Goal: Communication & Community: Answer question/provide support

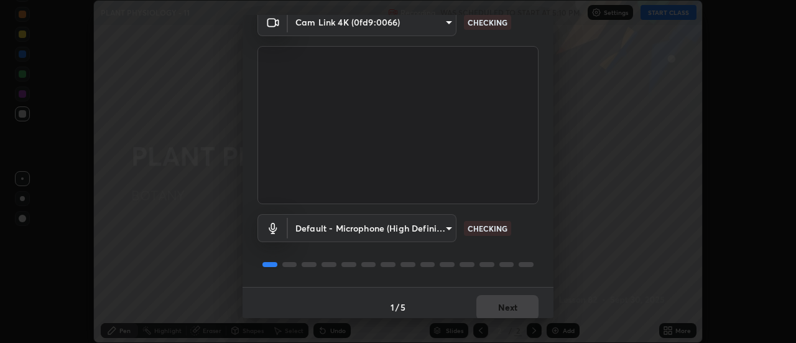
scroll to position [65, 0]
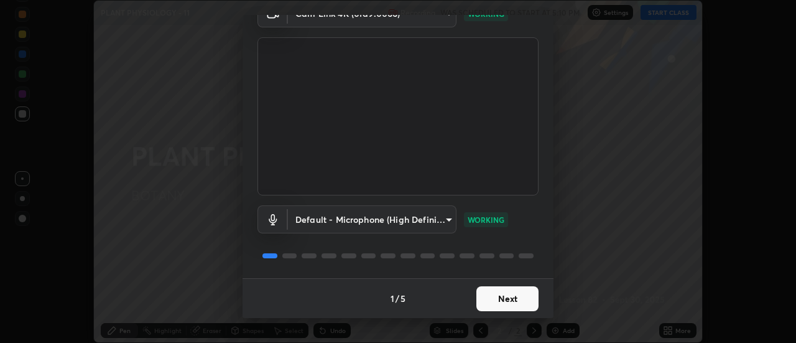
click at [514, 296] on button "Next" at bounding box center [507, 298] width 62 height 25
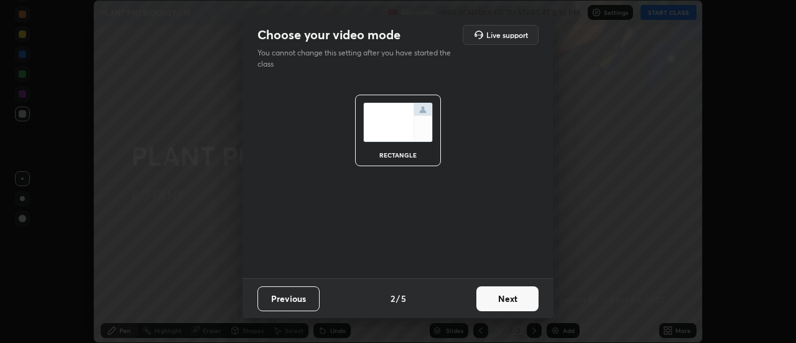
scroll to position [0, 0]
click at [516, 297] on button "Next" at bounding box center [507, 298] width 62 height 25
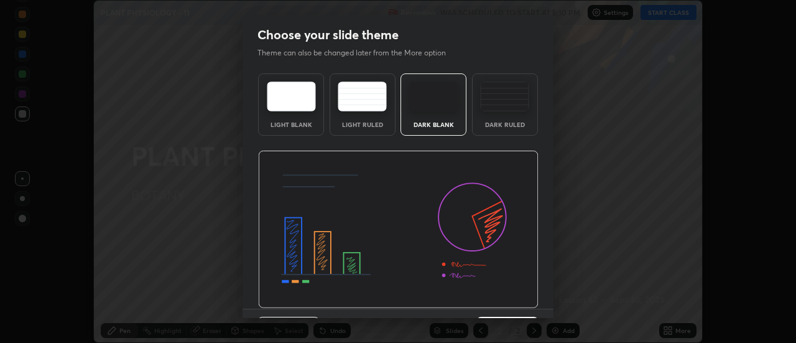
click at [520, 297] on img at bounding box center [398, 229] width 280 height 158
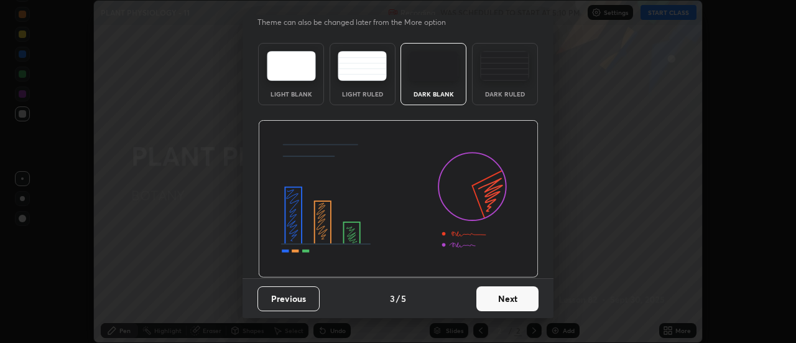
click at [519, 295] on button "Next" at bounding box center [507, 298] width 62 height 25
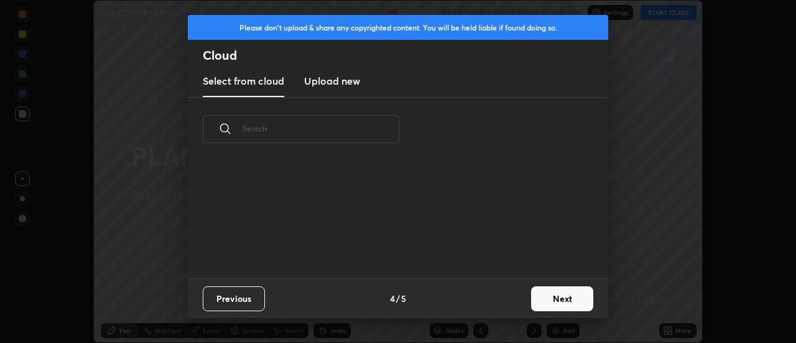
scroll to position [0, 0]
click at [547, 299] on button "Next" at bounding box center [562, 298] width 62 height 25
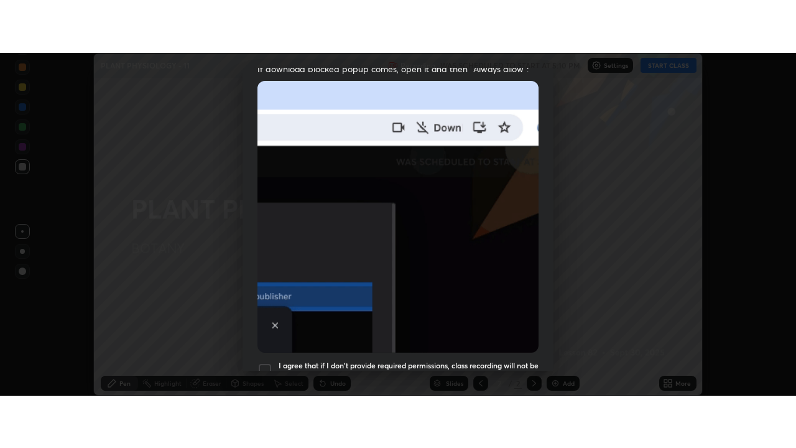
scroll to position [319, 0]
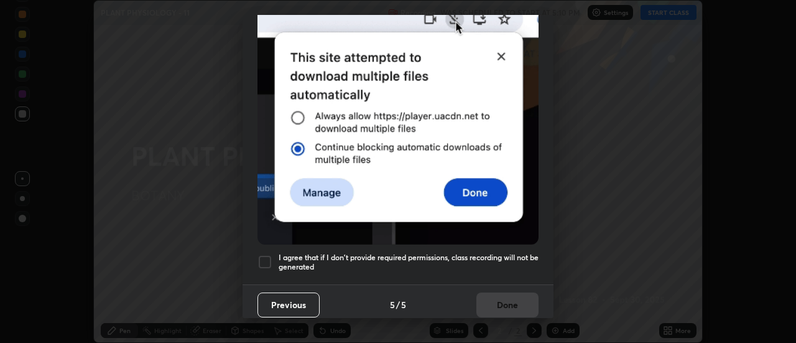
click at [266, 254] on div at bounding box center [264, 261] width 15 height 15
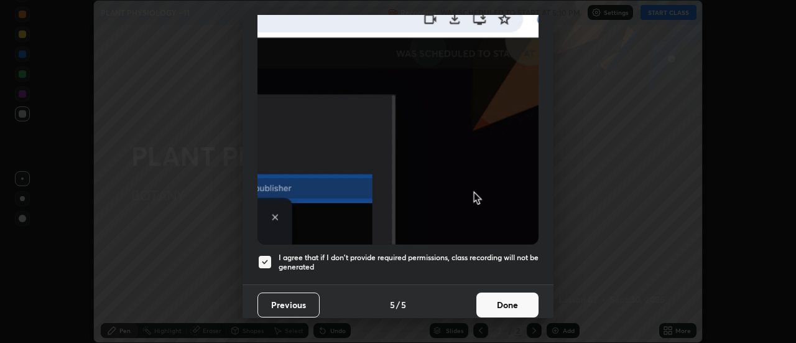
click at [514, 300] on button "Done" at bounding box center [507, 304] width 62 height 25
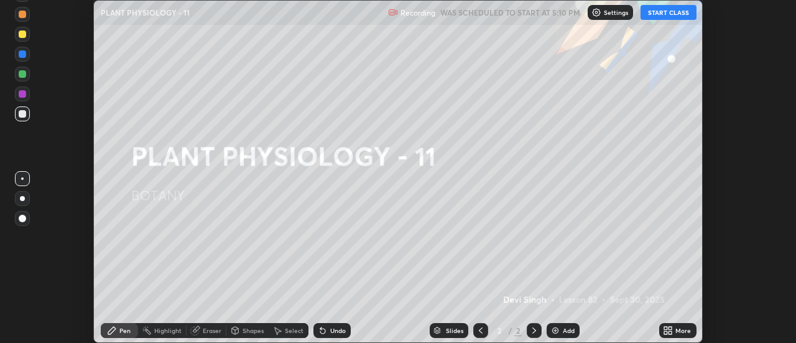
click at [660, 13] on button "START CLASS" at bounding box center [668, 12] width 56 height 15
click at [675, 330] on div "More" at bounding box center [683, 330] width 16 height 6
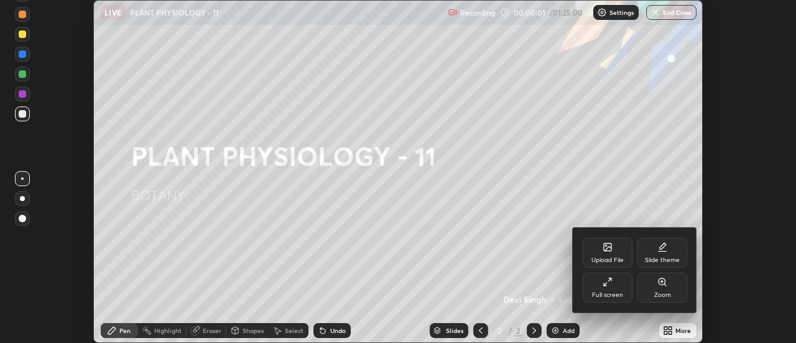
click at [613, 287] on div "Full screen" at bounding box center [608, 287] width 50 height 30
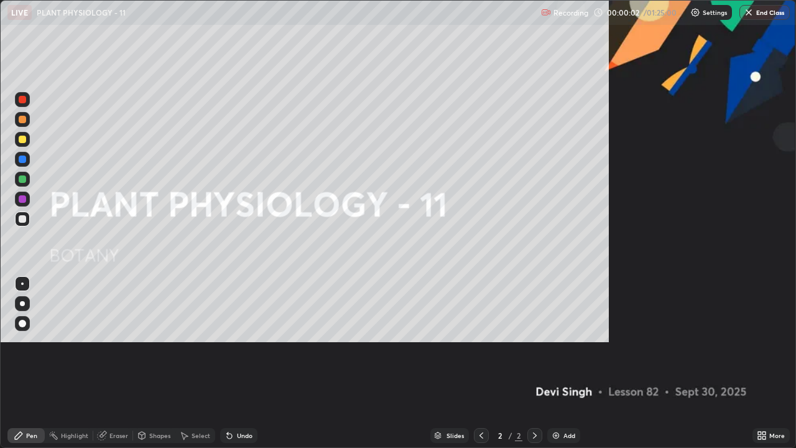
scroll to position [448, 796]
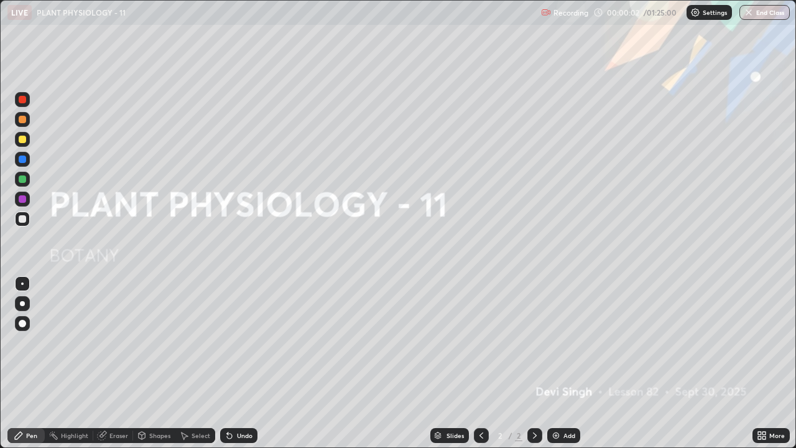
click at [558, 342] on img at bounding box center [556, 435] width 10 height 10
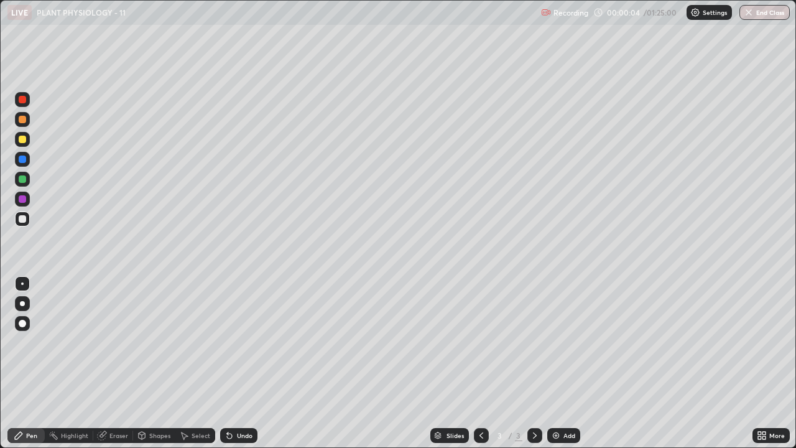
click at [24, 138] on div at bounding box center [22, 139] width 7 height 7
click at [23, 218] on div at bounding box center [22, 218] width 7 height 7
click at [559, 342] on img at bounding box center [556, 435] width 10 height 10
click at [24, 141] on div at bounding box center [22, 139] width 7 height 7
click at [19, 216] on div at bounding box center [22, 218] width 15 height 15
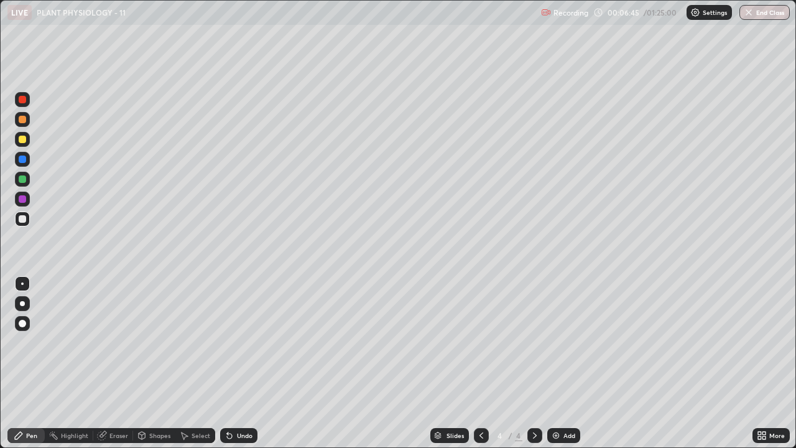
click at [21, 141] on div at bounding box center [22, 139] width 7 height 7
click at [231, 342] on icon at bounding box center [229, 435] width 10 height 10
click at [234, 342] on div "Undo" at bounding box center [238, 435] width 37 height 15
click at [235, 342] on div "Undo" at bounding box center [238, 435] width 37 height 15
click at [23, 99] on div at bounding box center [22, 99] width 7 height 7
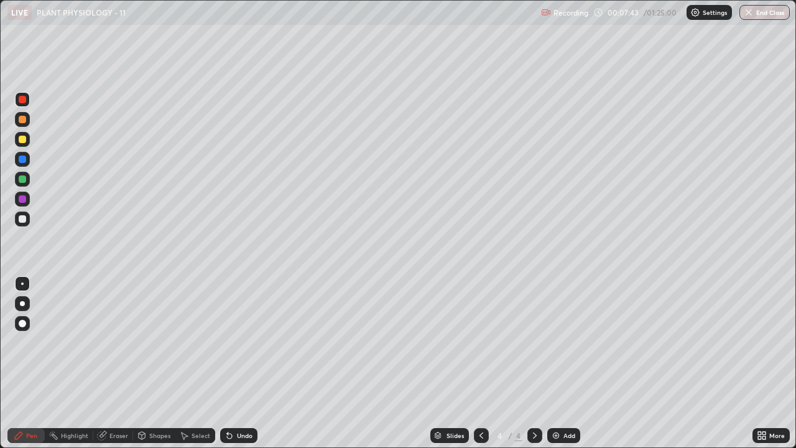
click at [233, 342] on div "Undo" at bounding box center [238, 435] width 37 height 15
click at [19, 220] on div at bounding box center [22, 218] width 7 height 7
click at [19, 139] on div at bounding box center [22, 139] width 7 height 7
click at [16, 222] on div at bounding box center [22, 218] width 15 height 15
click at [23, 139] on div at bounding box center [22, 139] width 7 height 7
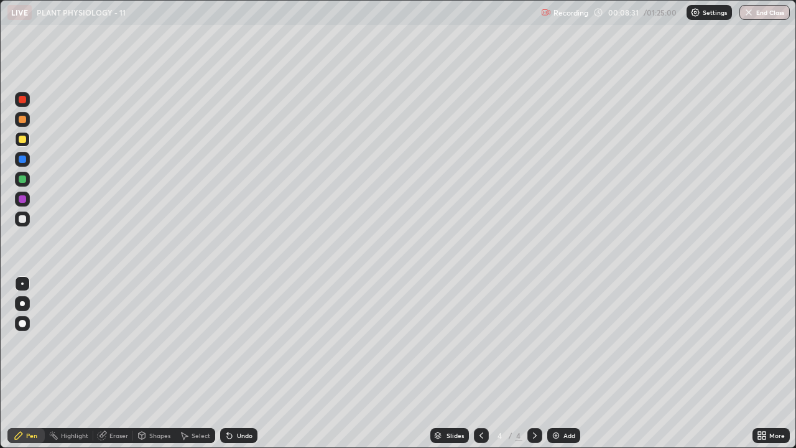
click at [21, 100] on div at bounding box center [22, 99] width 7 height 7
click at [21, 219] on div at bounding box center [22, 218] width 7 height 7
click at [21, 139] on div at bounding box center [22, 139] width 7 height 7
click at [20, 103] on div at bounding box center [22, 99] width 7 height 7
click at [20, 101] on div at bounding box center [22, 99] width 7 height 7
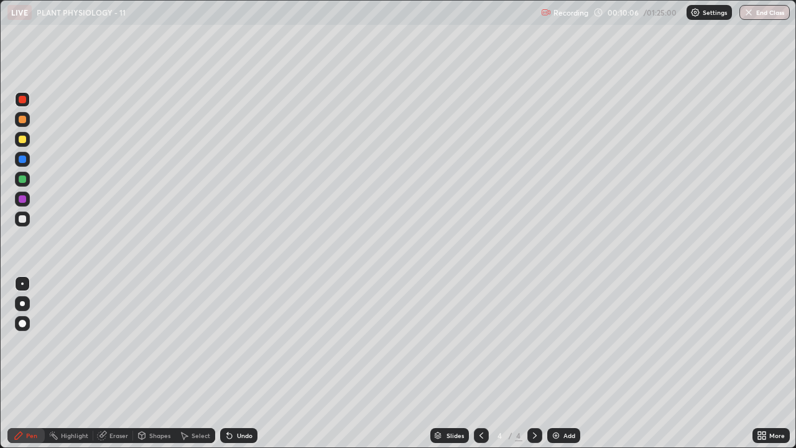
click at [21, 218] on div at bounding box center [22, 218] width 7 height 7
click at [20, 140] on div at bounding box center [22, 139] width 7 height 7
click at [229, 342] on icon at bounding box center [229, 435] width 5 height 5
click at [21, 99] on div at bounding box center [22, 99] width 7 height 7
click at [100, 342] on icon at bounding box center [102, 436] width 8 height 8
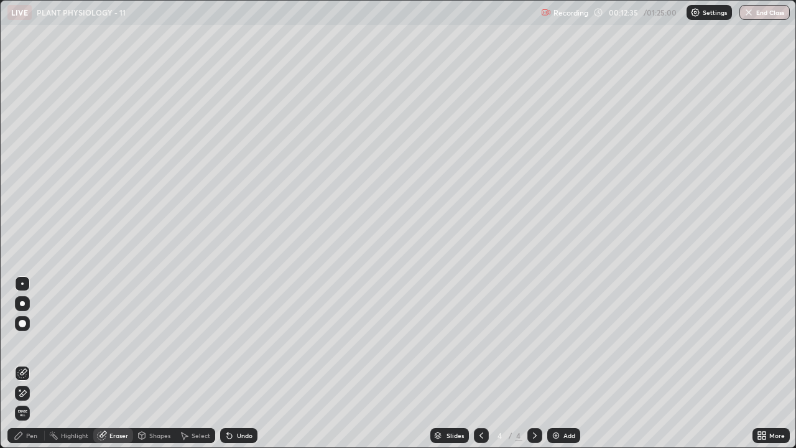
click at [20, 342] on icon at bounding box center [19, 389] width 1 height 1
click at [21, 342] on icon at bounding box center [23, 372] width 7 height 6
click at [22, 342] on icon at bounding box center [19, 435] width 10 height 10
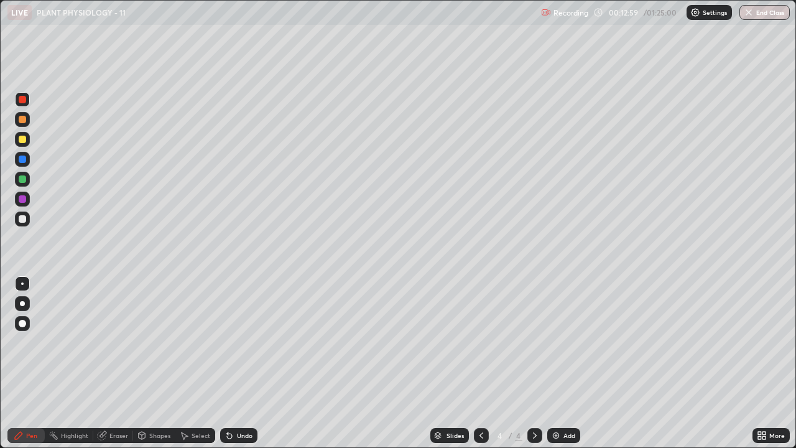
click at [21, 160] on div at bounding box center [22, 158] width 7 height 7
click at [22, 220] on div at bounding box center [22, 218] width 7 height 7
click at [240, 342] on div "Undo" at bounding box center [245, 435] width 16 height 6
click at [19, 136] on div at bounding box center [22, 139] width 15 height 15
click at [22, 220] on div at bounding box center [22, 218] width 7 height 7
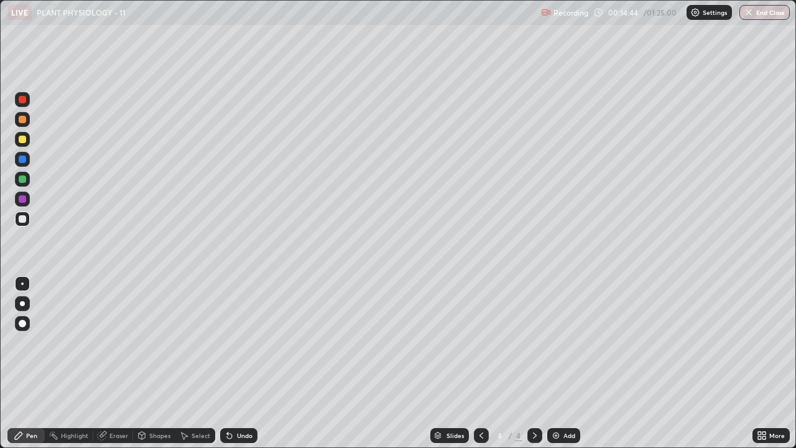
click at [109, 342] on div "Eraser" at bounding box center [118, 435] width 19 height 6
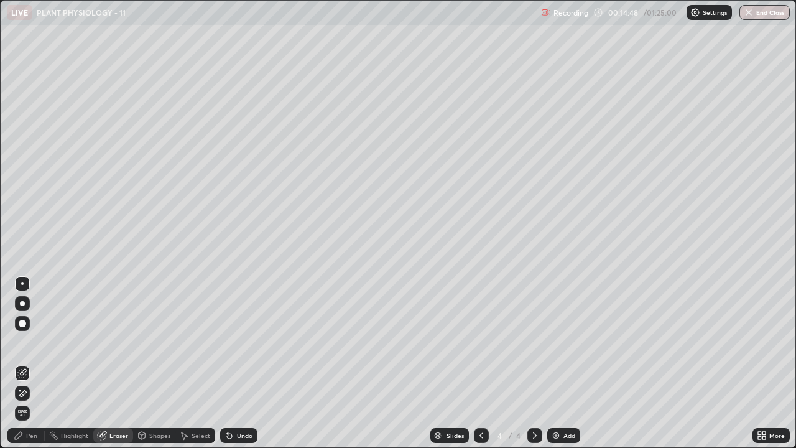
click at [22, 342] on div "Pen" at bounding box center [25, 435] width 37 height 15
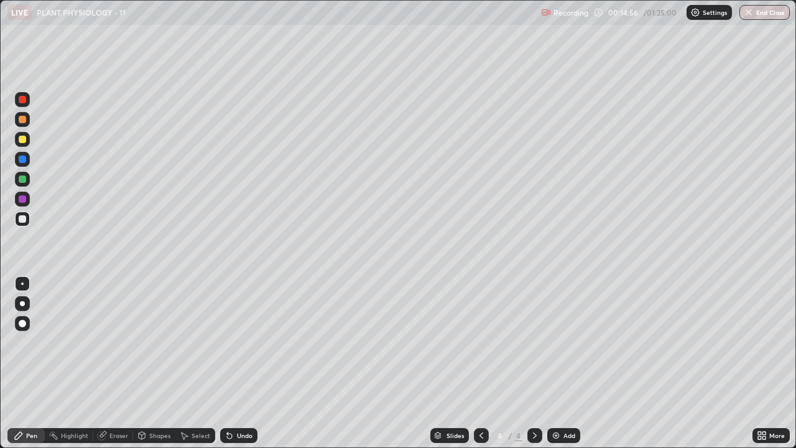
click at [21, 139] on div at bounding box center [22, 139] width 7 height 7
click at [23, 213] on div at bounding box center [22, 218] width 15 height 15
click at [20, 141] on div at bounding box center [22, 139] width 7 height 7
click at [19, 160] on div at bounding box center [22, 158] width 7 height 7
click at [116, 342] on div "Eraser" at bounding box center [118, 435] width 19 height 6
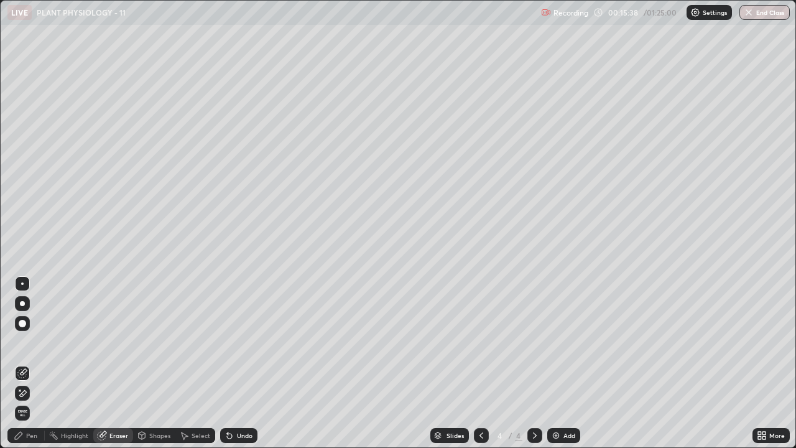
click at [25, 342] on div "Pen" at bounding box center [25, 435] width 37 height 15
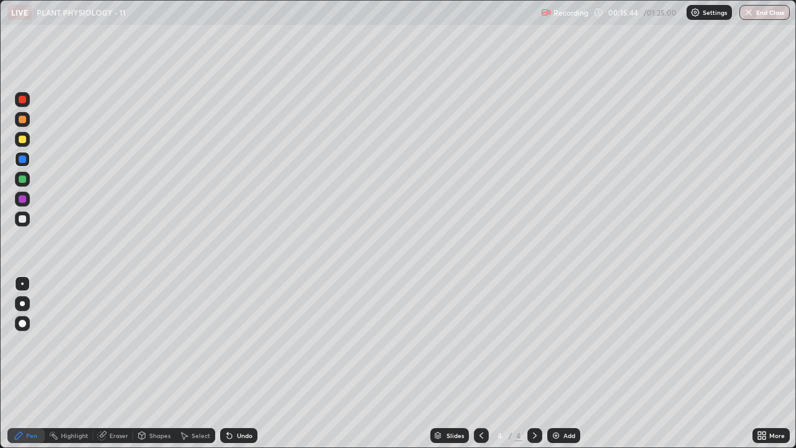
click at [21, 217] on div at bounding box center [22, 218] width 7 height 7
click at [233, 342] on div "Undo" at bounding box center [238, 435] width 37 height 15
click at [243, 342] on div "Undo" at bounding box center [238, 435] width 37 height 15
click at [21, 160] on div at bounding box center [22, 158] width 7 height 7
click at [23, 195] on div at bounding box center [22, 198] width 7 height 7
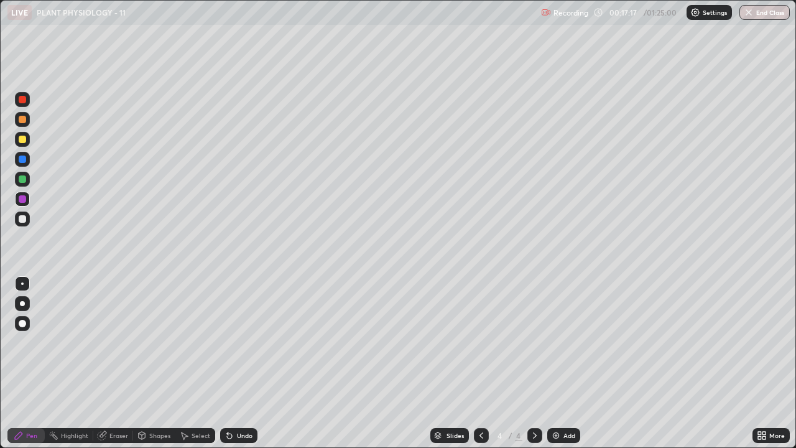
click at [22, 220] on div at bounding box center [22, 218] width 7 height 7
click at [106, 342] on icon at bounding box center [102, 435] width 10 height 10
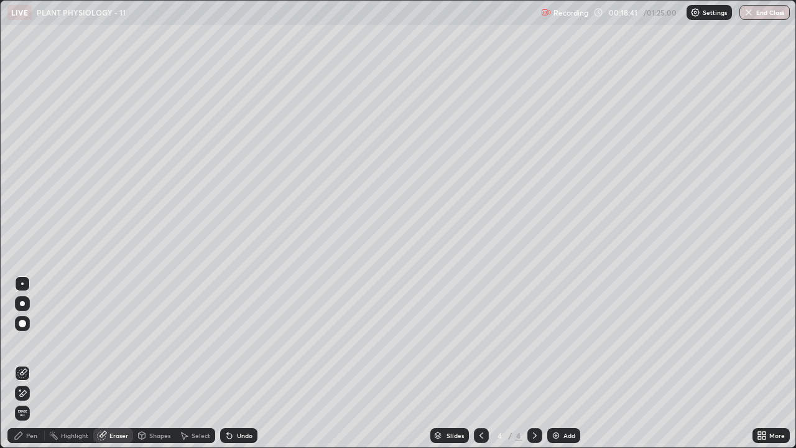
click at [22, 342] on icon at bounding box center [18, 435] width 7 height 7
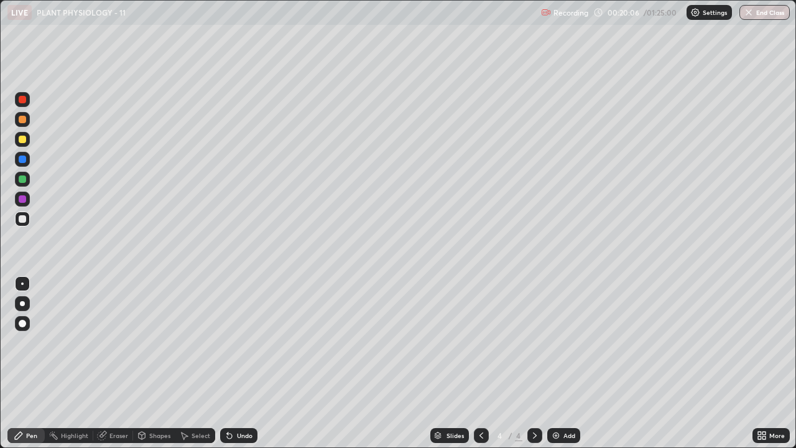
click at [29, 137] on div at bounding box center [22, 139] width 15 height 15
click at [22, 220] on div at bounding box center [22, 218] width 7 height 7
click at [20, 98] on div at bounding box center [22, 99] width 7 height 7
click at [22, 181] on div at bounding box center [22, 178] width 7 height 7
click at [22, 220] on div at bounding box center [22, 218] width 7 height 7
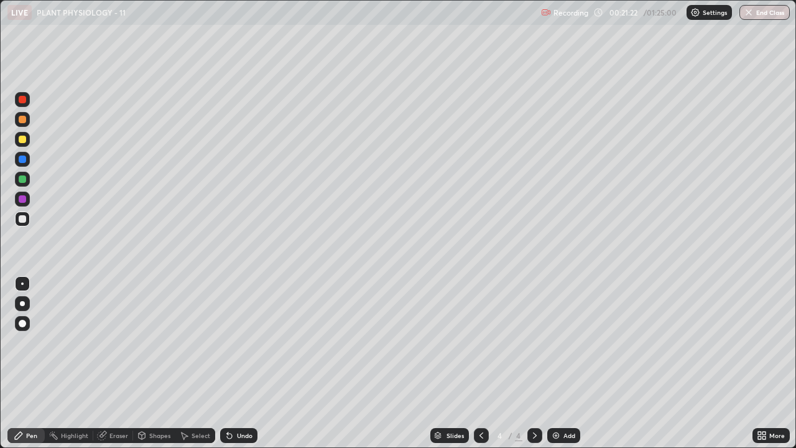
click at [27, 139] on div at bounding box center [22, 139] width 15 height 15
click at [22, 96] on div at bounding box center [22, 99] width 7 height 7
click at [19, 140] on div at bounding box center [22, 139] width 7 height 7
click at [24, 218] on div at bounding box center [22, 218] width 7 height 7
click at [22, 140] on div at bounding box center [22, 139] width 7 height 7
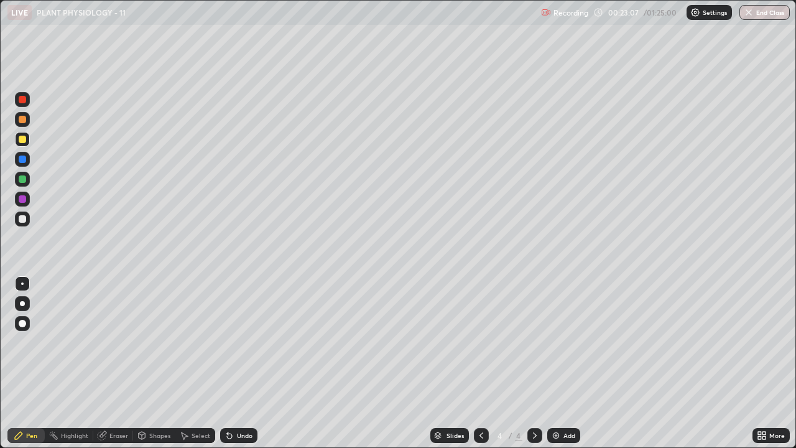
click at [21, 220] on div at bounding box center [22, 218] width 7 height 7
click at [25, 141] on div at bounding box center [22, 139] width 7 height 7
click at [122, 342] on div "Eraser" at bounding box center [113, 435] width 40 height 15
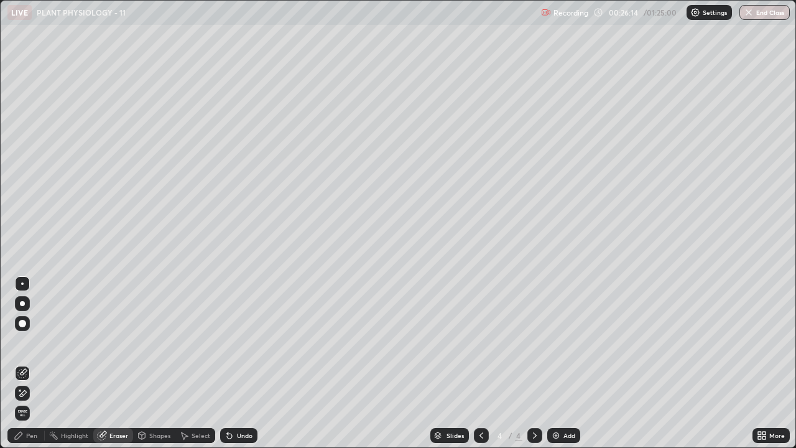
click at [32, 342] on div "Pen" at bounding box center [31, 435] width 11 height 6
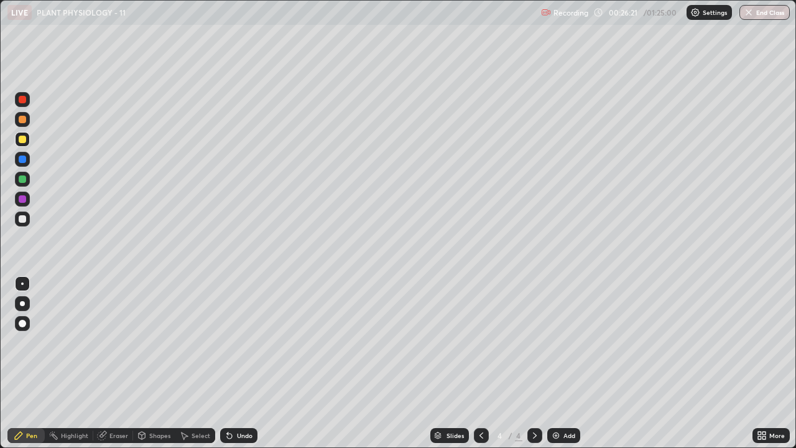
click at [22, 216] on div at bounding box center [22, 218] width 7 height 7
click at [115, 342] on div "Eraser" at bounding box center [118, 435] width 19 height 6
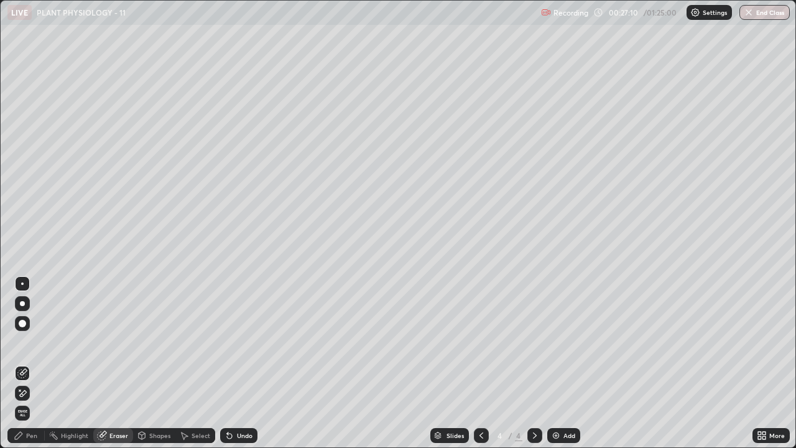
click at [30, 342] on div "Pen" at bounding box center [31, 435] width 11 height 6
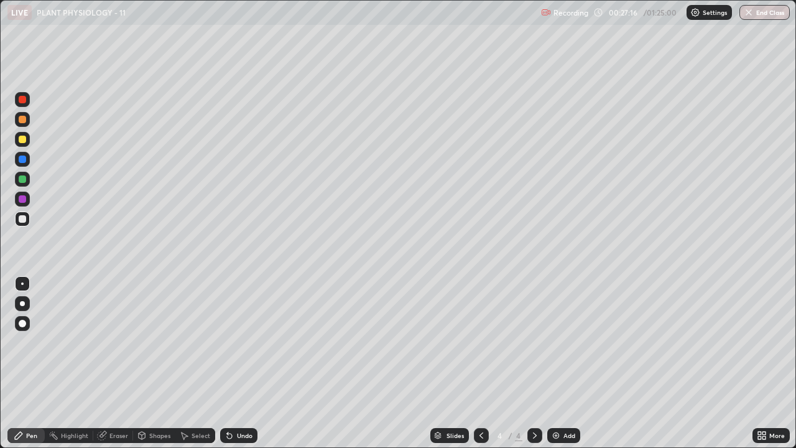
click at [232, 342] on icon at bounding box center [229, 435] width 10 height 10
click at [21, 138] on div at bounding box center [22, 139] width 7 height 7
click at [21, 99] on div at bounding box center [22, 99] width 7 height 7
click at [113, 342] on div "Eraser" at bounding box center [113, 435] width 40 height 15
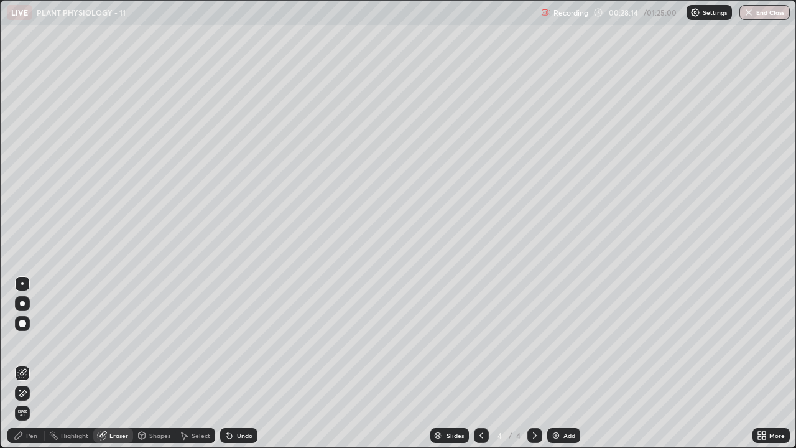
click at [17, 342] on icon at bounding box center [19, 435] width 10 height 10
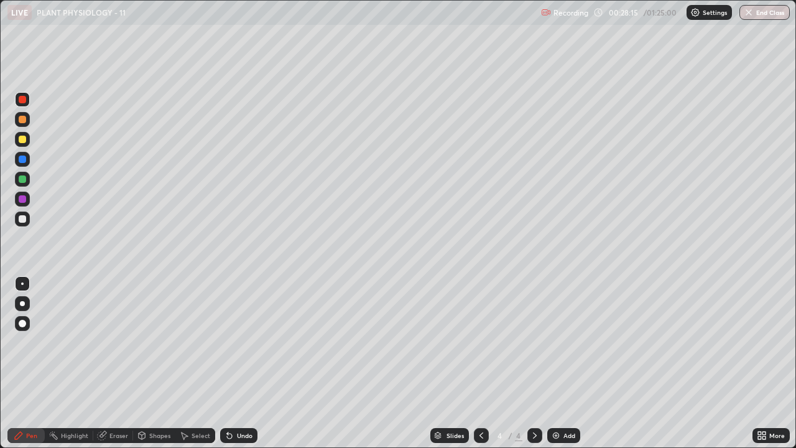
click at [27, 220] on div at bounding box center [22, 218] width 15 height 15
click at [23, 139] on div at bounding box center [22, 139] width 7 height 7
click at [230, 342] on icon at bounding box center [229, 435] width 5 height 5
click at [22, 160] on div at bounding box center [22, 158] width 7 height 7
click at [560, 342] on div "Add" at bounding box center [563, 435] width 33 height 15
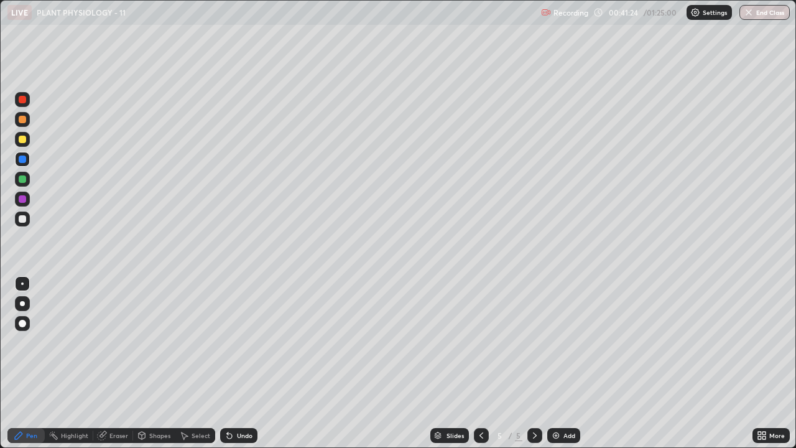
click at [22, 141] on div at bounding box center [22, 139] width 7 height 7
click at [229, 342] on icon at bounding box center [229, 435] width 5 height 5
click at [234, 342] on div "Undo" at bounding box center [238, 435] width 37 height 15
click at [237, 342] on div "Undo" at bounding box center [238, 435] width 37 height 15
click at [21, 218] on div at bounding box center [22, 218] width 7 height 7
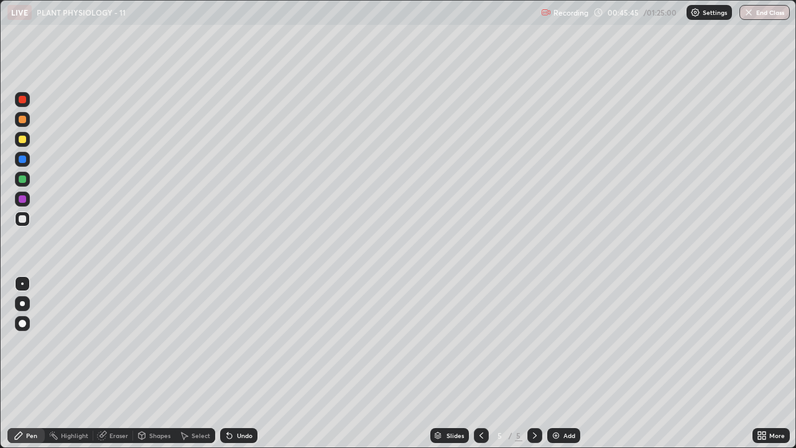
click at [553, 342] on img at bounding box center [556, 435] width 10 height 10
click at [23, 142] on div at bounding box center [22, 139] width 7 height 7
click at [22, 219] on div at bounding box center [22, 218] width 7 height 7
click at [17, 141] on div at bounding box center [22, 139] width 15 height 15
click at [231, 342] on icon at bounding box center [229, 435] width 10 height 10
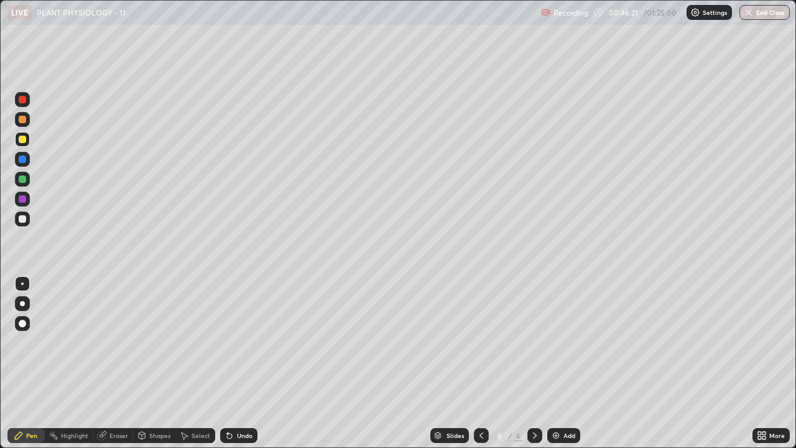
click at [237, 342] on div "Undo" at bounding box center [245, 435] width 16 height 6
click at [238, 342] on div "Undo" at bounding box center [245, 435] width 16 height 6
click at [239, 342] on div "Undo" at bounding box center [245, 435] width 16 height 6
click at [241, 342] on div "Undo" at bounding box center [245, 435] width 16 height 6
click at [239, 342] on div "Undo" at bounding box center [245, 435] width 16 height 6
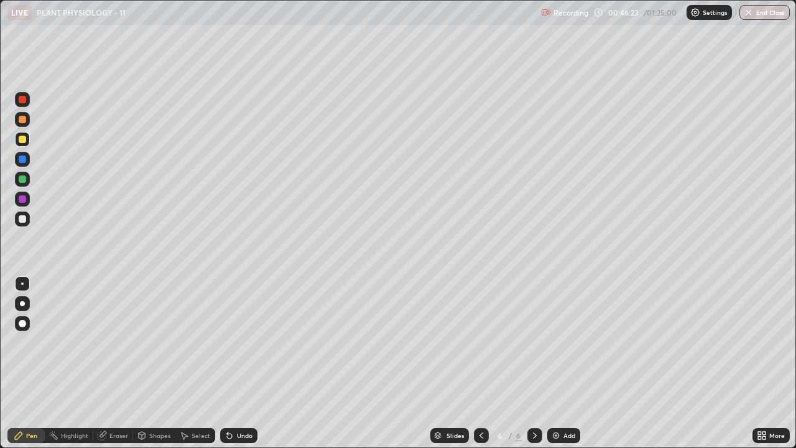
click at [234, 342] on div "Undo" at bounding box center [238, 435] width 37 height 15
click at [233, 342] on div "Undo" at bounding box center [238, 435] width 37 height 15
click at [234, 342] on div "Undo" at bounding box center [238, 435] width 37 height 15
click at [243, 342] on div "Undo" at bounding box center [238, 435] width 37 height 15
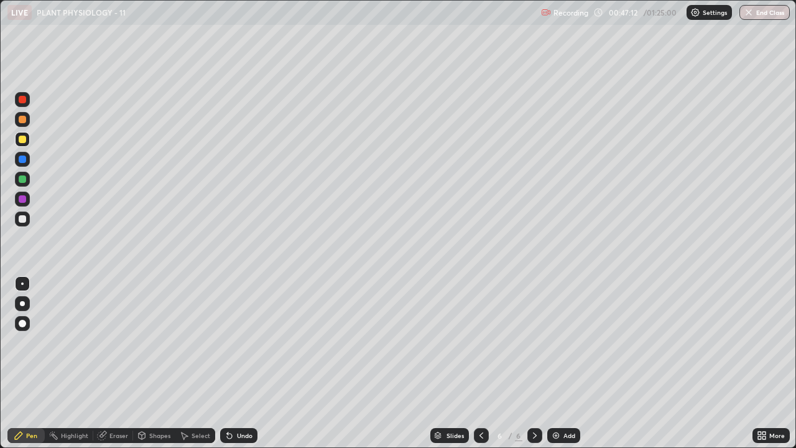
click at [243, 342] on div "Undo" at bounding box center [238, 435] width 37 height 15
click at [243, 342] on div "Undo" at bounding box center [245, 435] width 16 height 6
click at [241, 342] on div "Undo" at bounding box center [245, 435] width 16 height 6
click at [240, 342] on div "Undo" at bounding box center [245, 435] width 16 height 6
click at [238, 342] on div "Undo" at bounding box center [245, 435] width 16 height 6
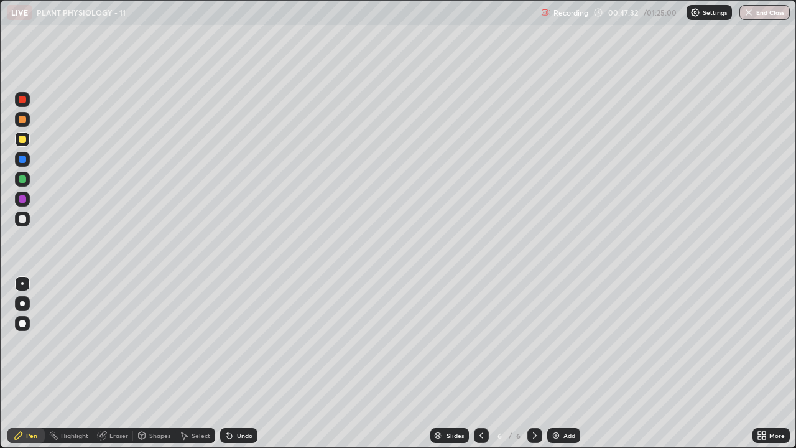
click at [237, 342] on div "Undo" at bounding box center [245, 435] width 16 height 6
click at [116, 342] on div "Eraser" at bounding box center [118, 435] width 19 height 6
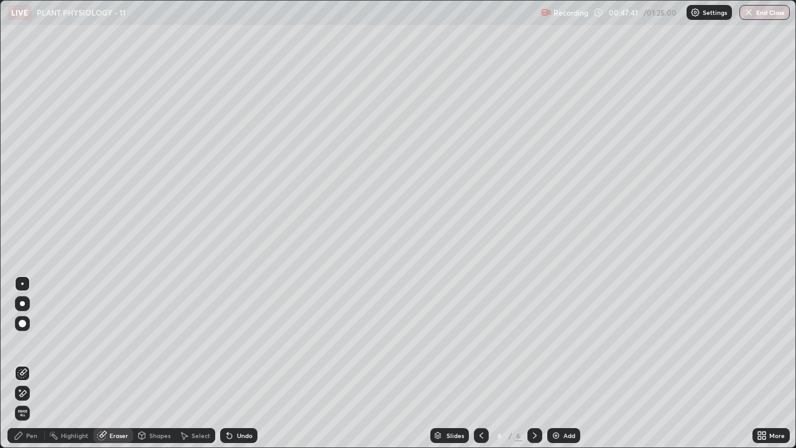
click at [15, 342] on div "Pen" at bounding box center [25, 435] width 37 height 15
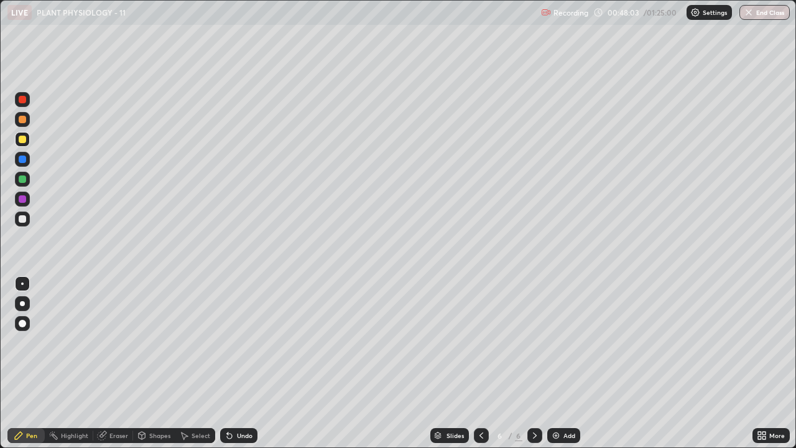
click at [21, 200] on div at bounding box center [22, 198] width 7 height 7
click at [234, 342] on div "Undo" at bounding box center [238, 435] width 37 height 15
click at [237, 342] on div "Undo" at bounding box center [245, 435] width 16 height 6
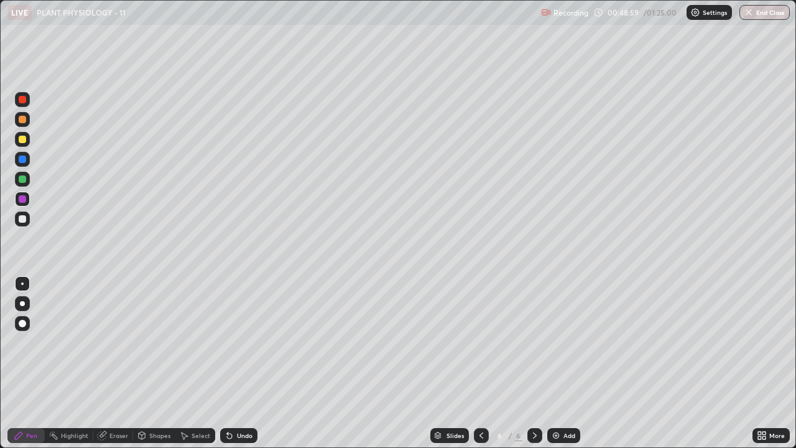
click at [236, 342] on div "Undo" at bounding box center [238, 435] width 37 height 15
click at [234, 342] on div "Undo" at bounding box center [238, 435] width 37 height 15
click at [237, 342] on div "Undo" at bounding box center [245, 435] width 16 height 6
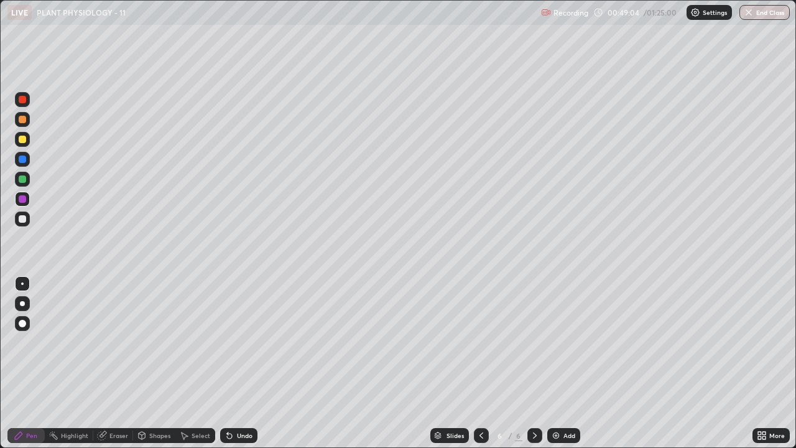
click at [237, 342] on div "Undo" at bounding box center [245, 435] width 16 height 6
click at [19, 217] on div at bounding box center [22, 218] width 7 height 7
click at [478, 342] on icon at bounding box center [481, 435] width 10 height 10
click at [479, 342] on icon at bounding box center [481, 435] width 10 height 10
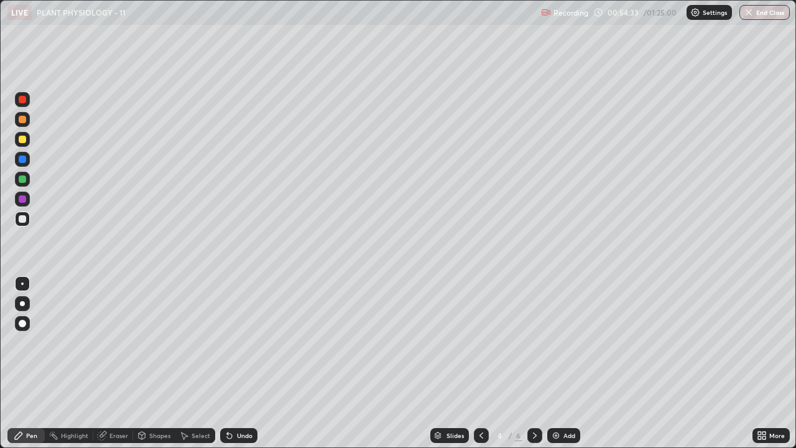
click at [532, 342] on icon at bounding box center [535, 435] width 10 height 10
click at [562, 342] on div "Add" at bounding box center [563, 435] width 33 height 15
click at [27, 140] on div at bounding box center [22, 139] width 15 height 15
click at [22, 216] on div at bounding box center [22, 218] width 7 height 7
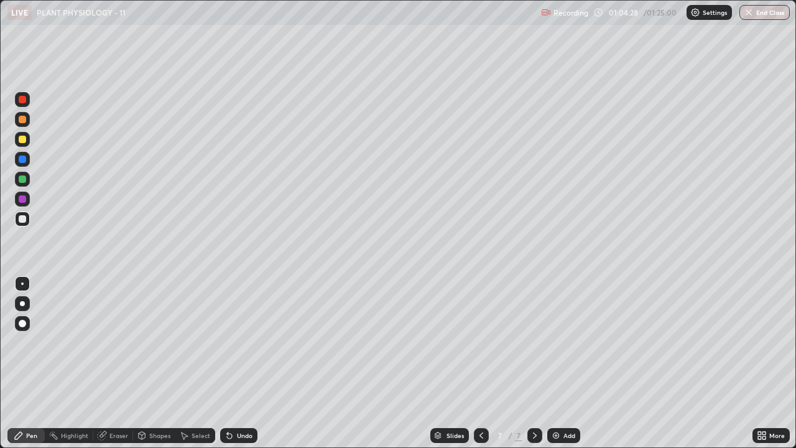
click at [122, 342] on div "Eraser" at bounding box center [118, 435] width 19 height 6
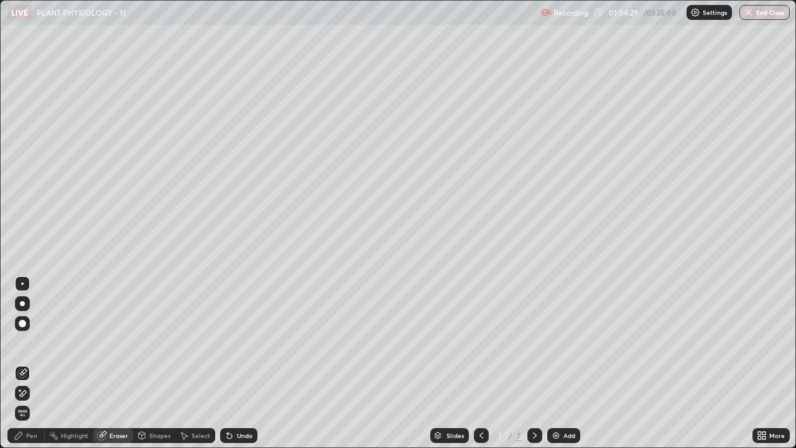
click at [24, 342] on icon at bounding box center [22, 393] width 10 height 11
click at [21, 342] on icon at bounding box center [23, 372] width 7 height 6
click at [24, 342] on div "Pen" at bounding box center [25, 435] width 37 height 15
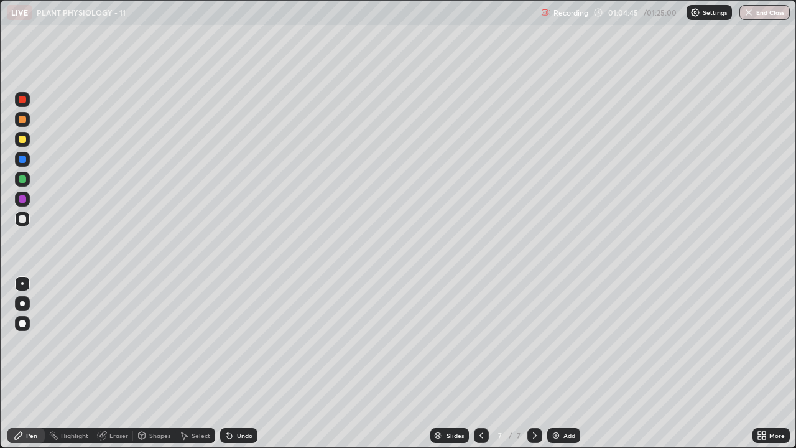
click at [22, 141] on div at bounding box center [22, 139] width 7 height 7
click at [566, 342] on div "Add" at bounding box center [569, 435] width 12 height 6
click at [227, 342] on icon at bounding box center [227, 432] width 1 height 1
click at [231, 342] on icon at bounding box center [229, 435] width 10 height 10
click at [230, 342] on icon at bounding box center [229, 435] width 5 height 5
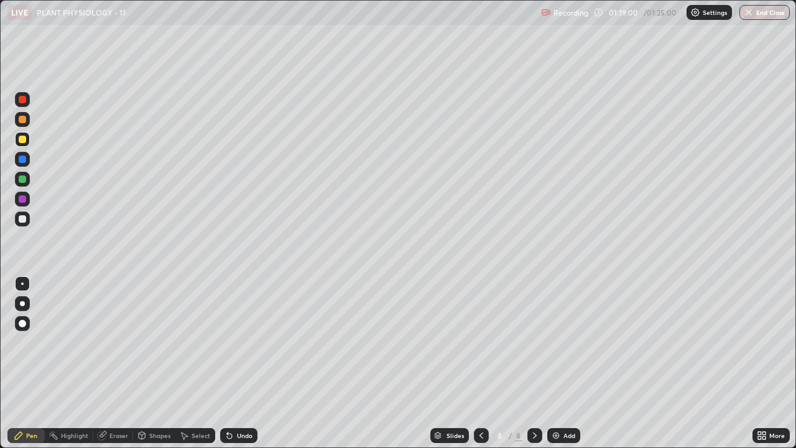
click at [559, 342] on img at bounding box center [556, 435] width 10 height 10
click at [227, 342] on icon at bounding box center [227, 432] width 1 height 1
click at [230, 342] on icon at bounding box center [229, 435] width 5 height 5
click at [23, 220] on div at bounding box center [22, 218] width 7 height 7
click at [233, 342] on div "Undo" at bounding box center [238, 435] width 37 height 15
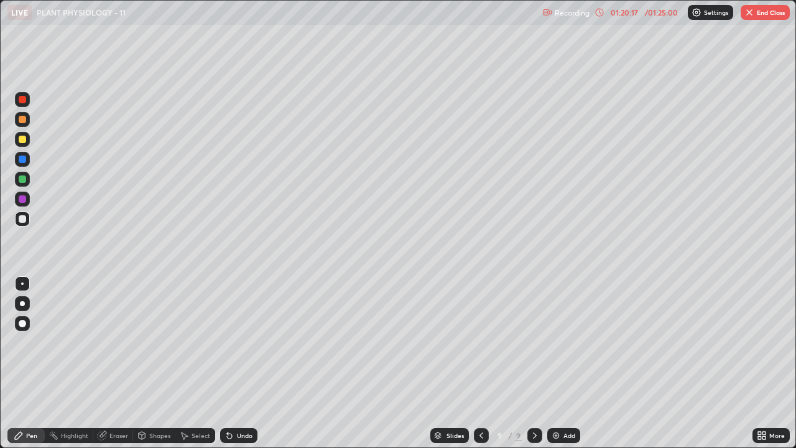
click at [234, 342] on div "Undo" at bounding box center [238, 435] width 37 height 15
click at [17, 138] on div at bounding box center [22, 139] width 15 height 15
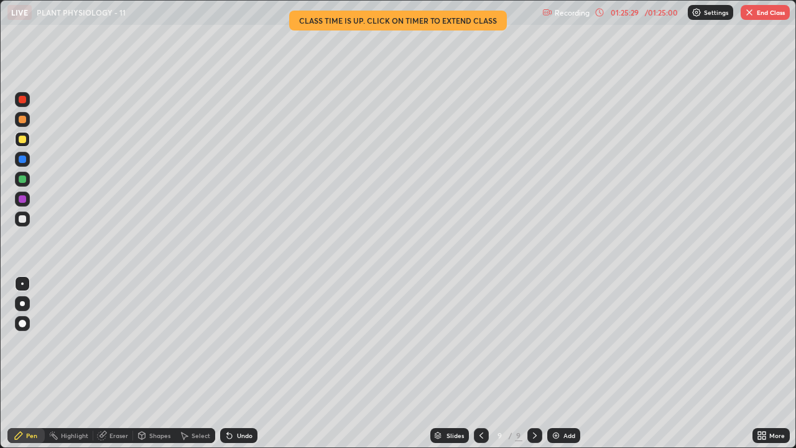
click at [480, 342] on icon at bounding box center [481, 435] width 10 height 10
click at [485, 342] on div at bounding box center [481, 435] width 15 height 15
click at [486, 342] on div at bounding box center [481, 435] width 15 height 15
click at [480, 342] on icon at bounding box center [481, 435] width 10 height 10
click at [474, 342] on div at bounding box center [481, 435] width 15 height 15
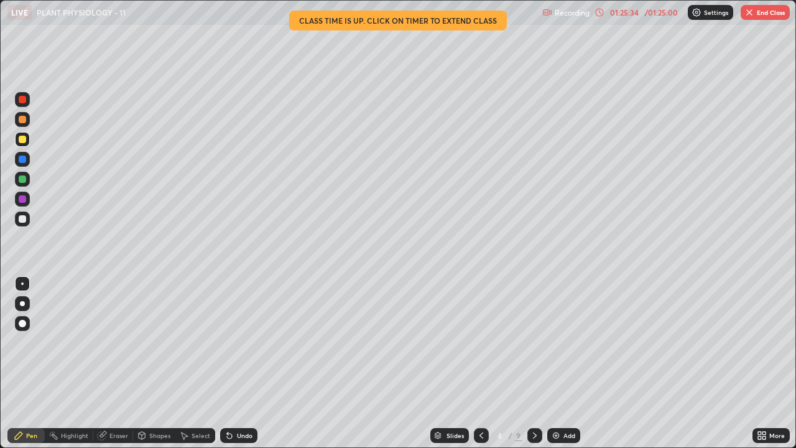
click at [478, 342] on icon at bounding box center [481, 435] width 10 height 10
click at [535, 342] on icon at bounding box center [535, 435] width 10 height 10
click at [757, 10] on button "End Class" at bounding box center [765, 12] width 49 height 15
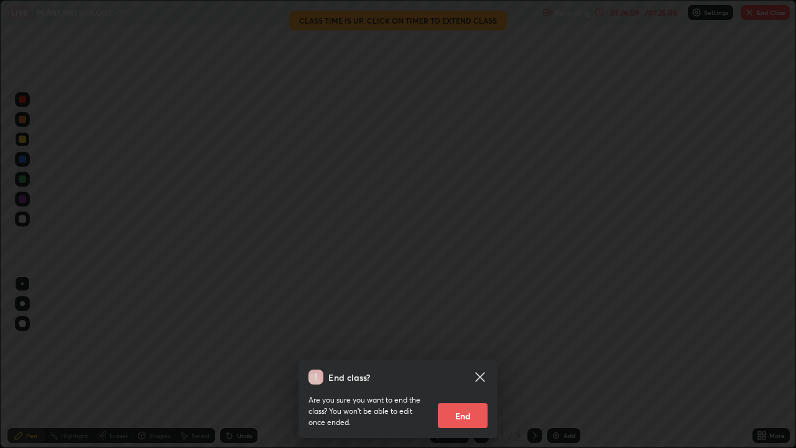
click at [463, 342] on button "End" at bounding box center [463, 415] width 50 height 25
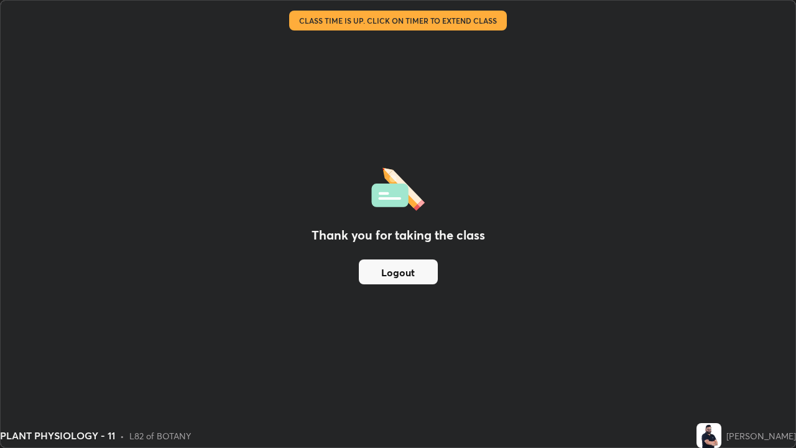
click at [426, 271] on button "Logout" at bounding box center [398, 271] width 79 height 25
